Goal: Task Accomplishment & Management: Complete application form

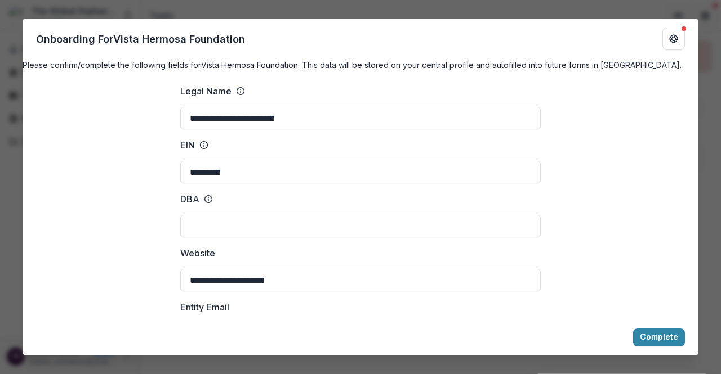
scroll to position [676, 0]
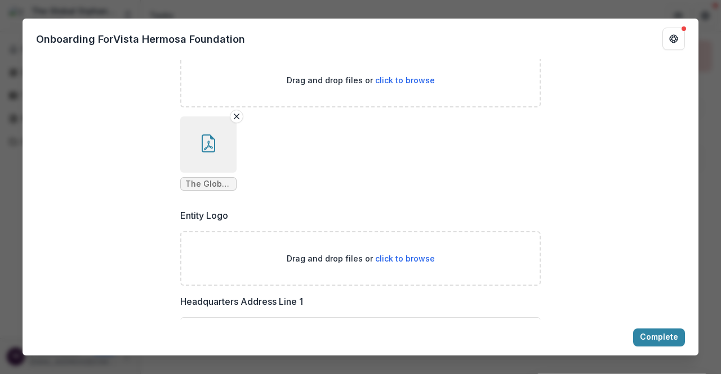
click at [360, 176] on ul "The Global Orphan Project IRS 501c3 Determination Letter.pdf" at bounding box center [360, 154] width 360 height 74
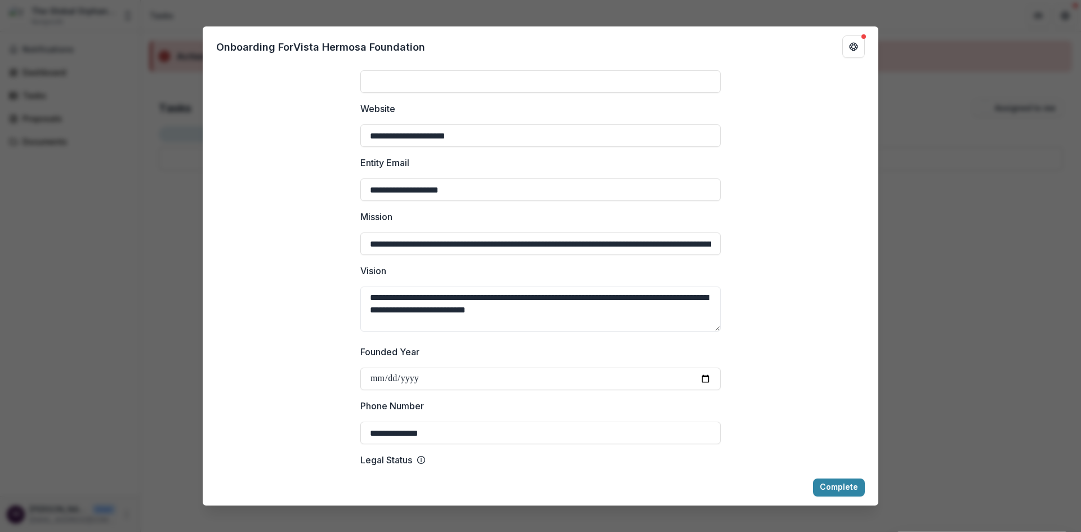
scroll to position [136, 0]
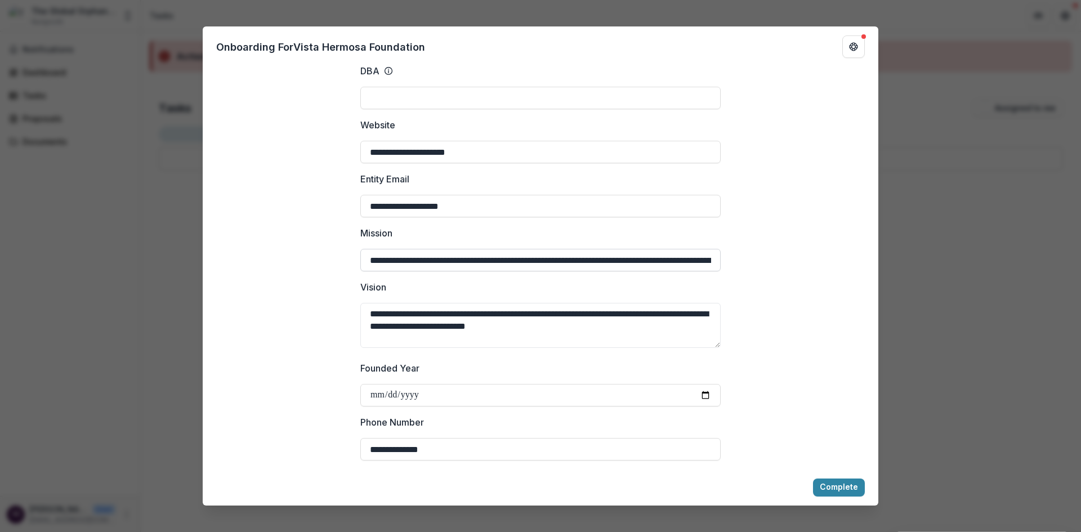
click at [687, 271] on input "**********" at bounding box center [540, 260] width 360 height 23
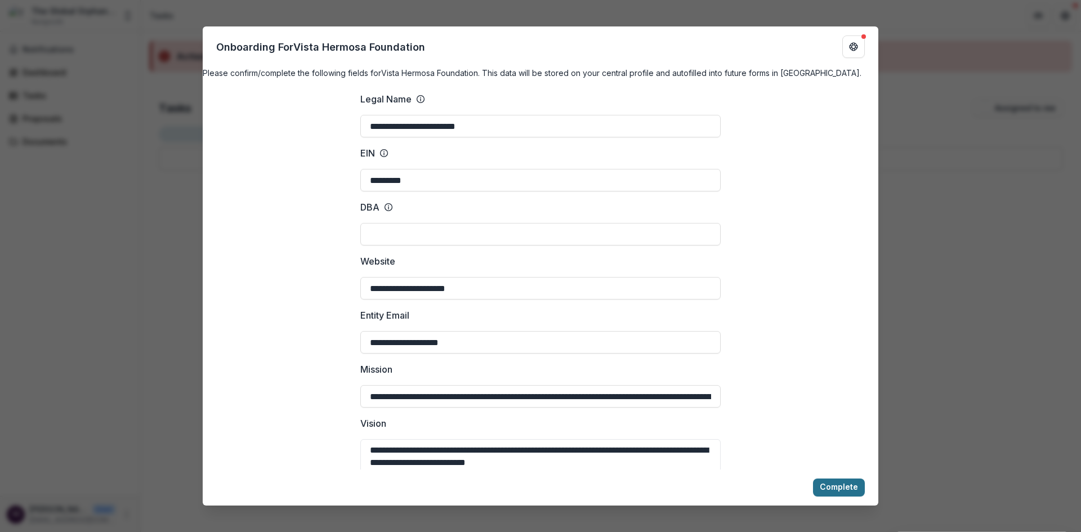
click at [720, 374] on button "Complete" at bounding box center [839, 488] width 52 height 18
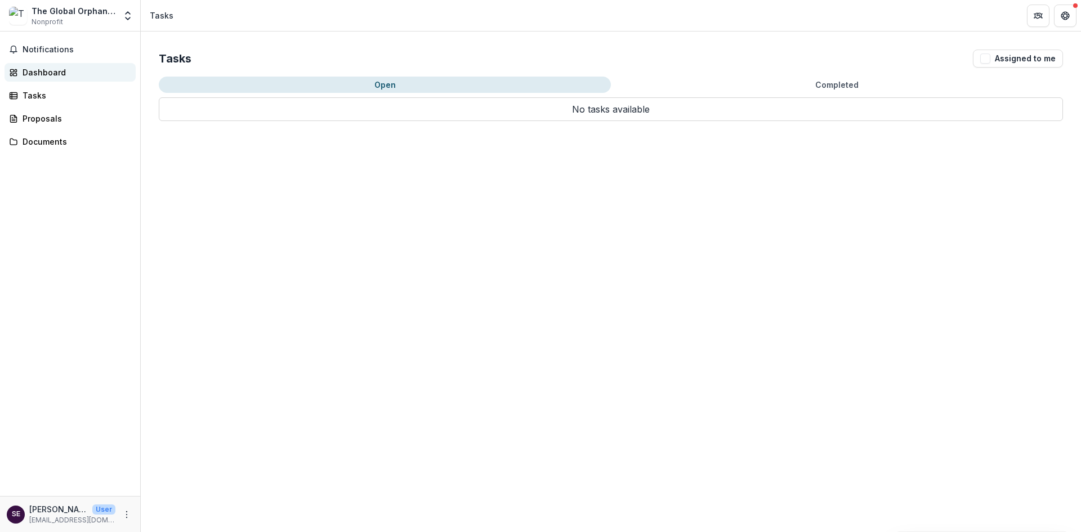
click at [42, 73] on div "Dashboard" at bounding box center [75, 72] width 104 height 12
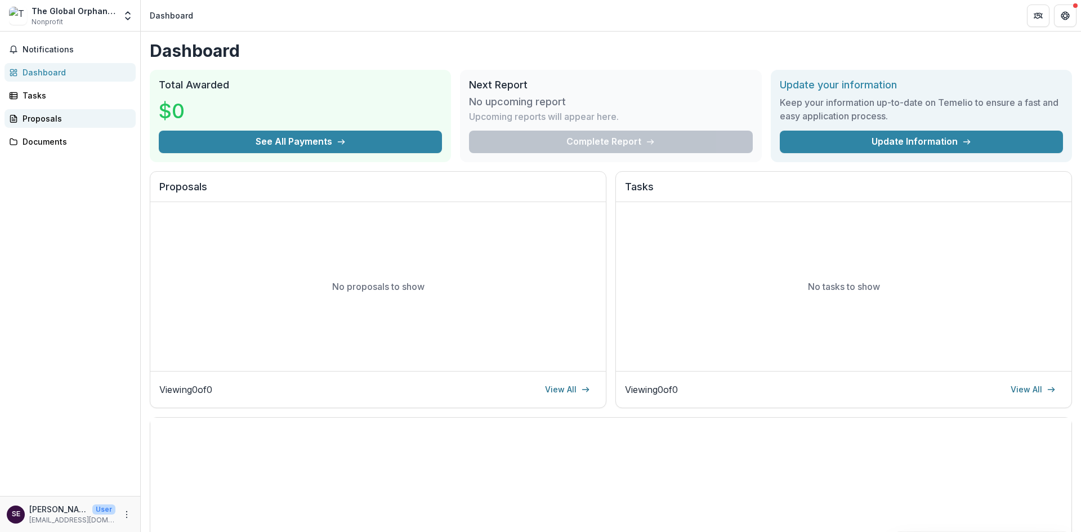
click at [37, 123] on div "Proposals" at bounding box center [75, 119] width 104 height 12
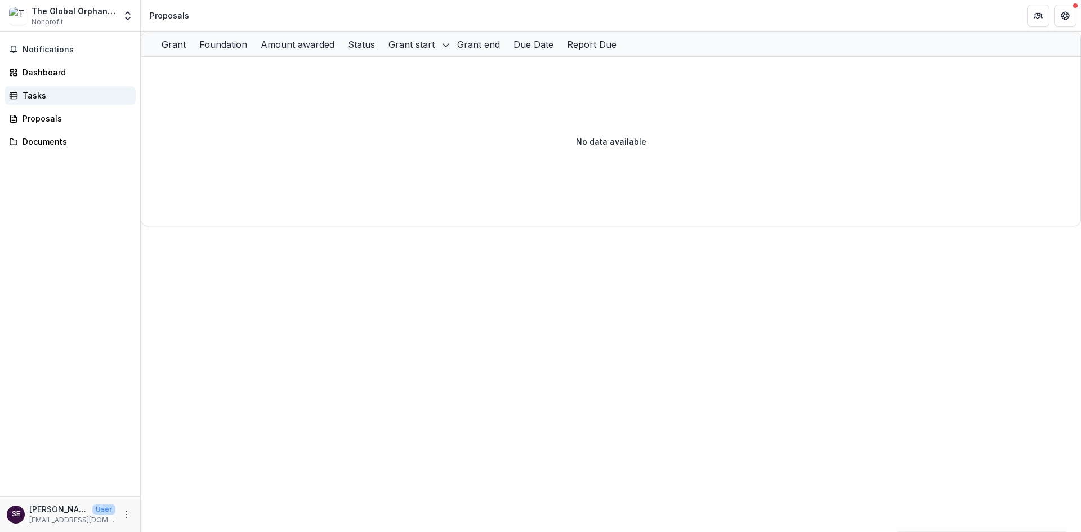
click at [28, 91] on div "Tasks" at bounding box center [75, 96] width 104 height 12
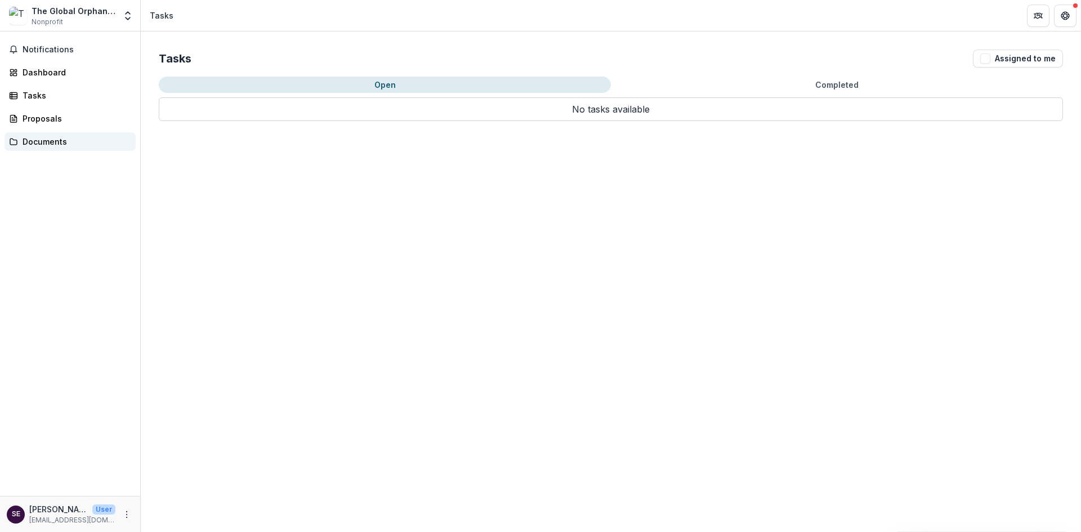
click at [38, 144] on div "Documents" at bounding box center [75, 142] width 104 height 12
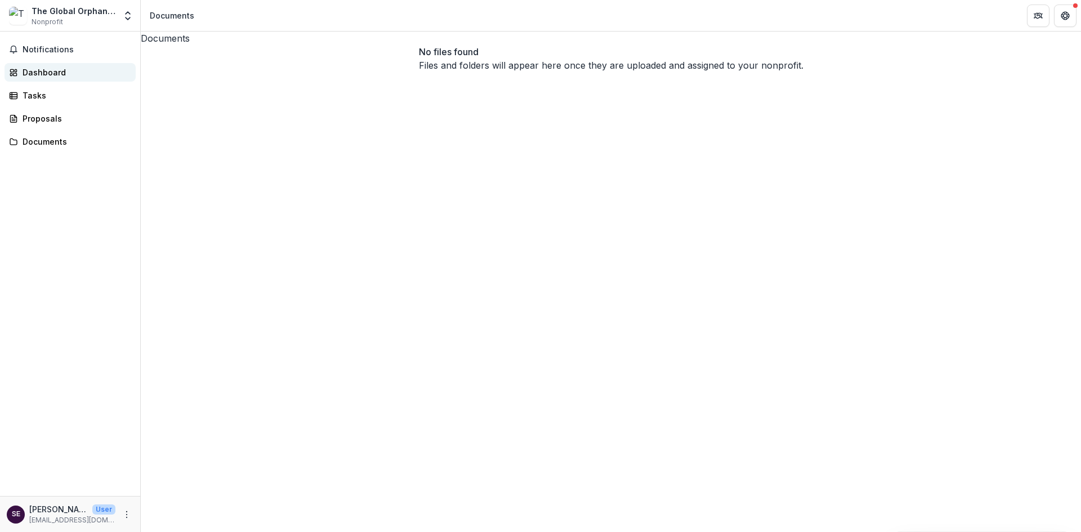
click at [40, 70] on div "Dashboard" at bounding box center [75, 72] width 104 height 12
